Goal: Check status

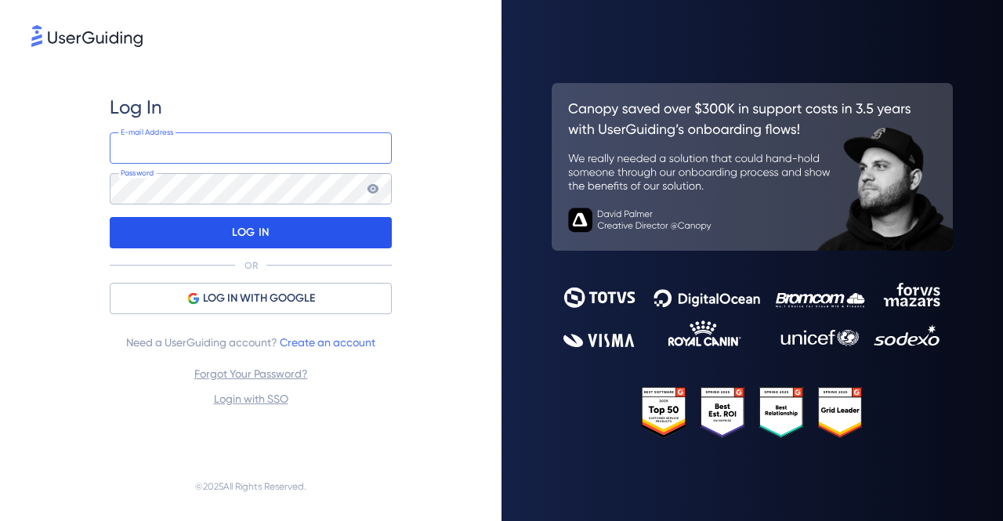
type input "[PERSON_NAME][EMAIL_ADDRESS][DOMAIN_NAME]"
click at [277, 233] on div "LOG IN" at bounding box center [251, 232] width 282 height 31
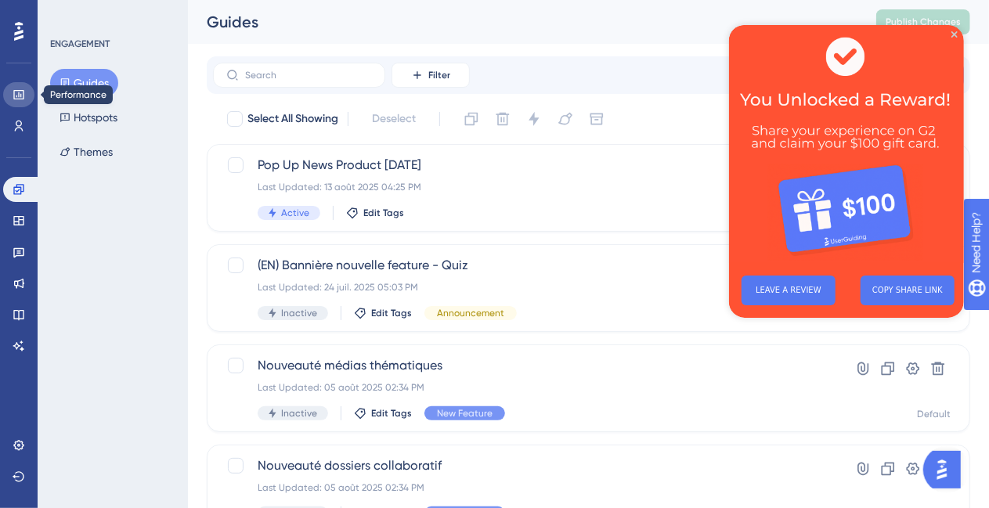
click at [22, 94] on icon at bounding box center [19, 95] width 13 height 13
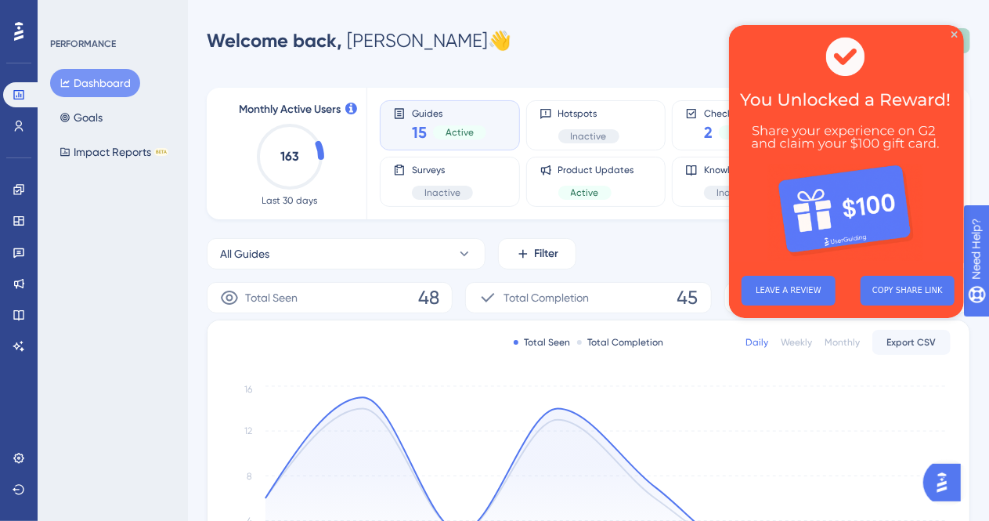
click at [957, 34] on img at bounding box center [845, 143] width 235 height 238
click at [953, 33] on icon "Close Preview" at bounding box center [954, 34] width 6 height 6
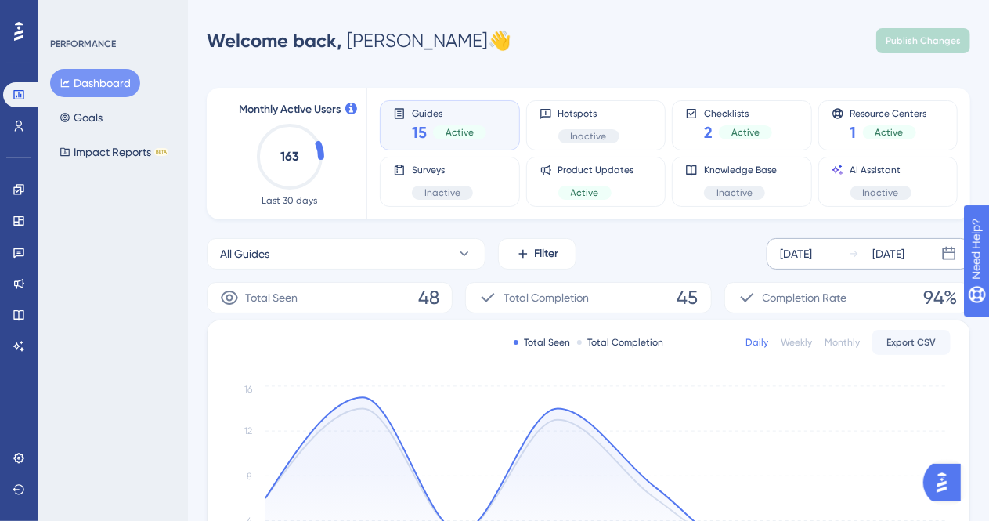
click at [812, 256] on div "[DATE]" at bounding box center [796, 253] width 32 height 19
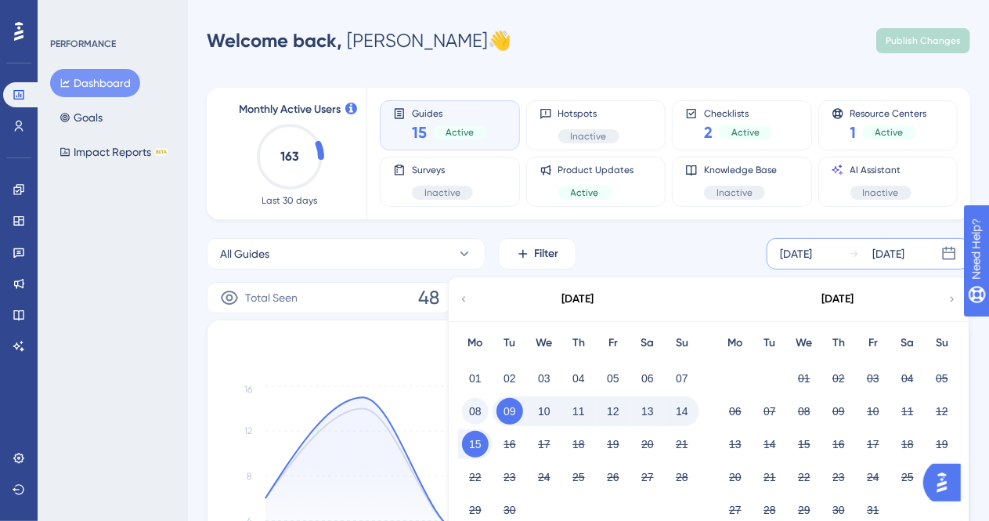
click at [474, 408] on button "08" at bounding box center [475, 411] width 27 height 27
click at [681, 410] on button "14" at bounding box center [682, 411] width 27 height 27
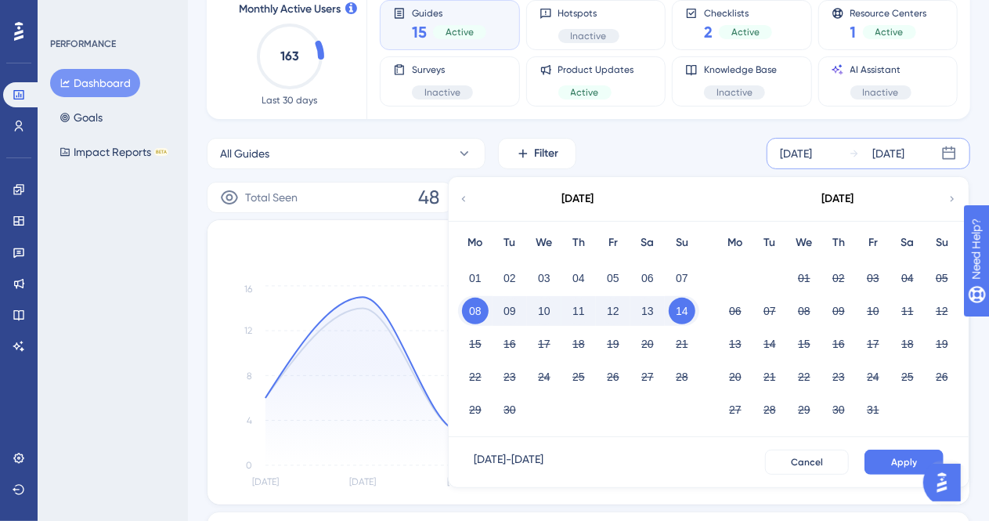
scroll to position [157, 0]
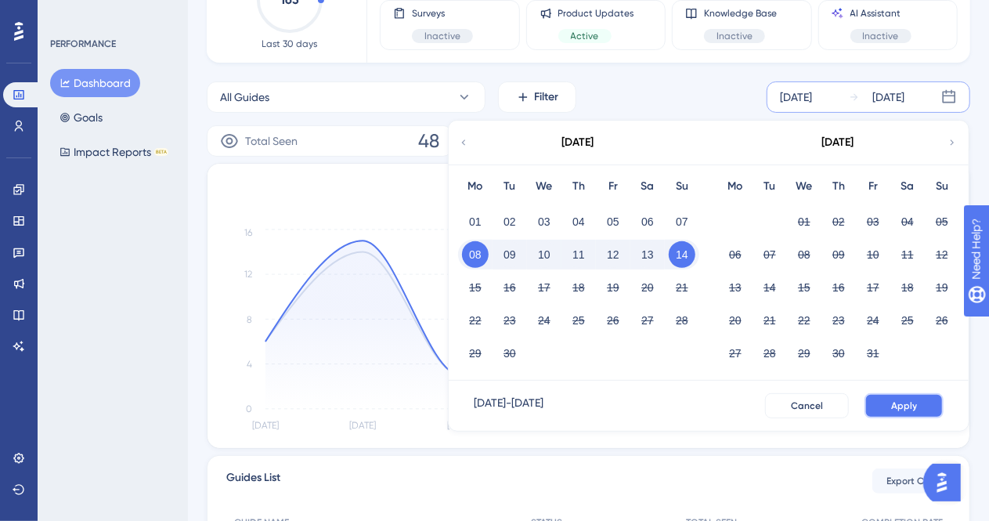
click at [912, 403] on span "Apply" at bounding box center [904, 405] width 26 height 13
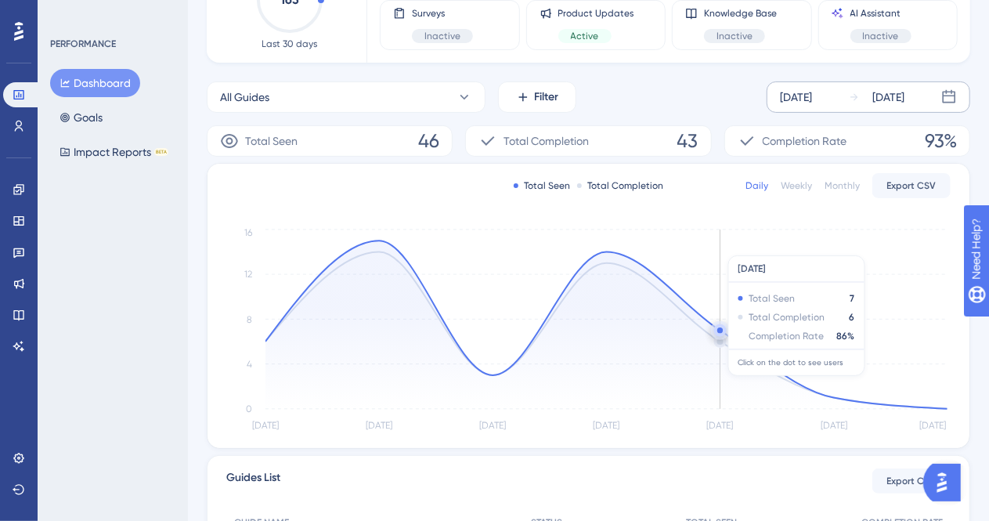
scroll to position [78, 0]
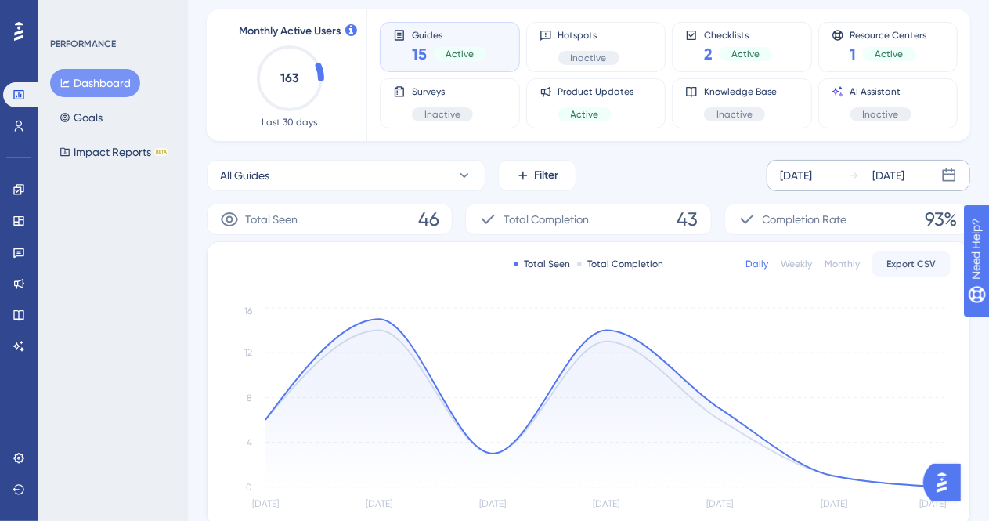
click at [793, 261] on div "Weekly" at bounding box center [796, 264] width 31 height 13
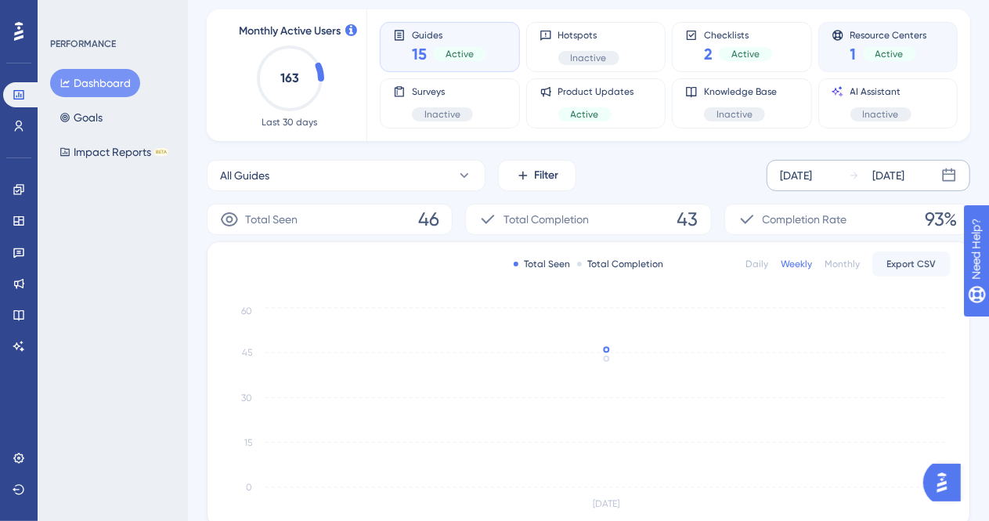
click at [871, 48] on div "Active" at bounding box center [889, 54] width 53 height 14
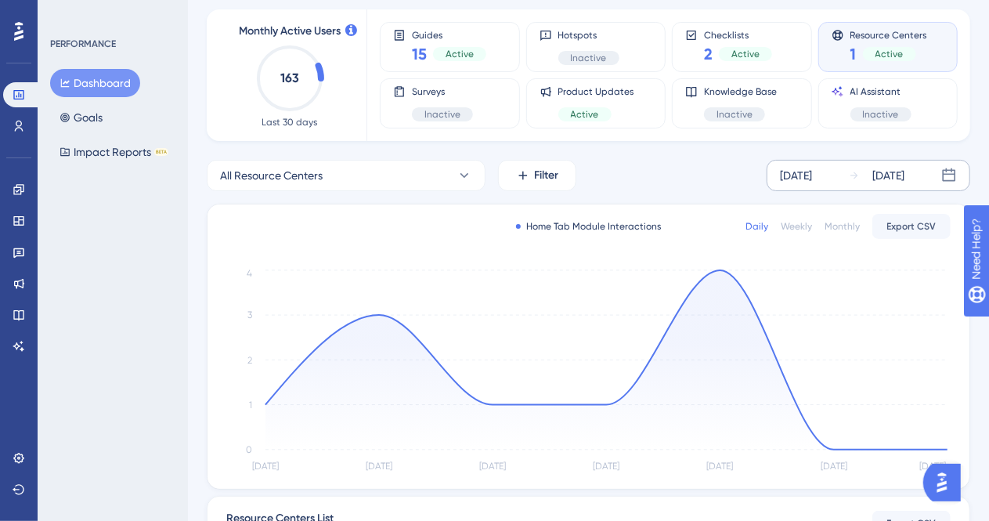
click at [801, 223] on div "Daily Weekly Monthly Export CSV" at bounding box center [848, 226] width 205 height 25
click at [801, 226] on div "Weekly" at bounding box center [796, 226] width 31 height 13
